Goal: Check status

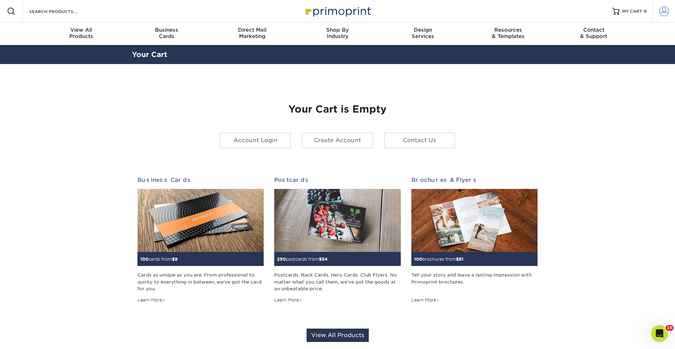
click at [659, 14] on span at bounding box center [664, 11] width 10 height 10
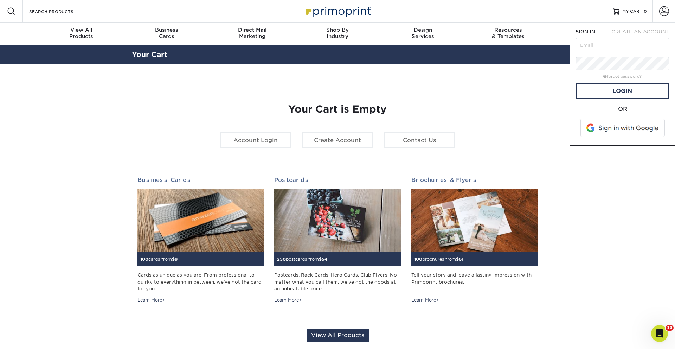
drag, startPoint x: 621, startPoint y: 129, endPoint x: 617, endPoint y: 126, distance: 5.4
click at [621, 128] on span at bounding box center [623, 128] width 90 height 18
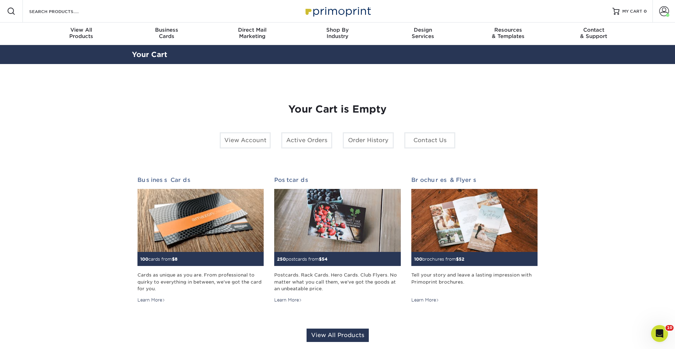
drag, startPoint x: 665, startPoint y: 11, endPoint x: 660, endPoint y: 25, distance: 14.5
click at [665, 12] on span at bounding box center [664, 11] width 10 height 10
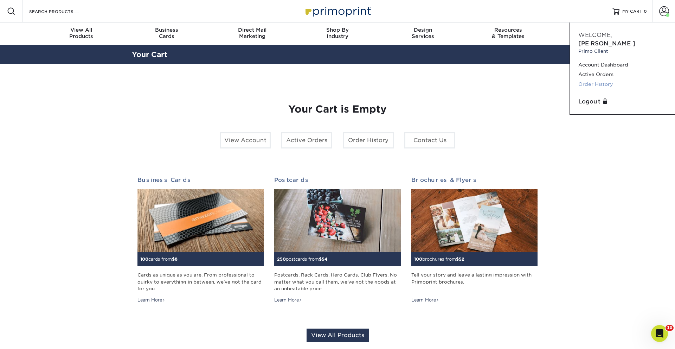
click at [601, 79] on link "Order History" at bounding box center [622, 83] width 88 height 9
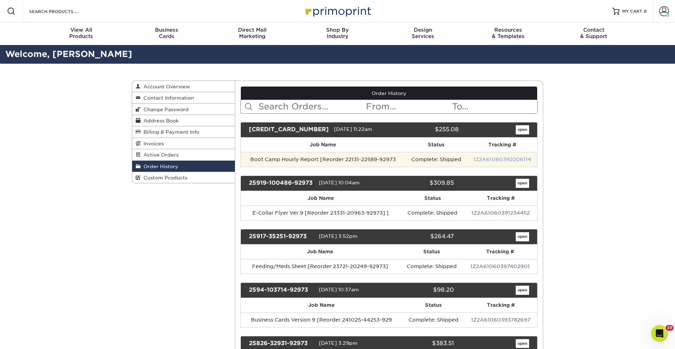
click at [501, 159] on link "1Z2A61060392206114" at bounding box center [502, 159] width 58 height 6
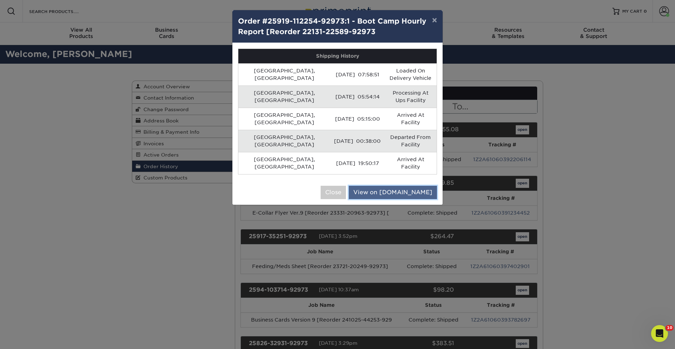
click at [397, 186] on link "View on [DOMAIN_NAME]" at bounding box center [393, 192] width 88 height 13
